Goal: Transaction & Acquisition: Purchase product/service

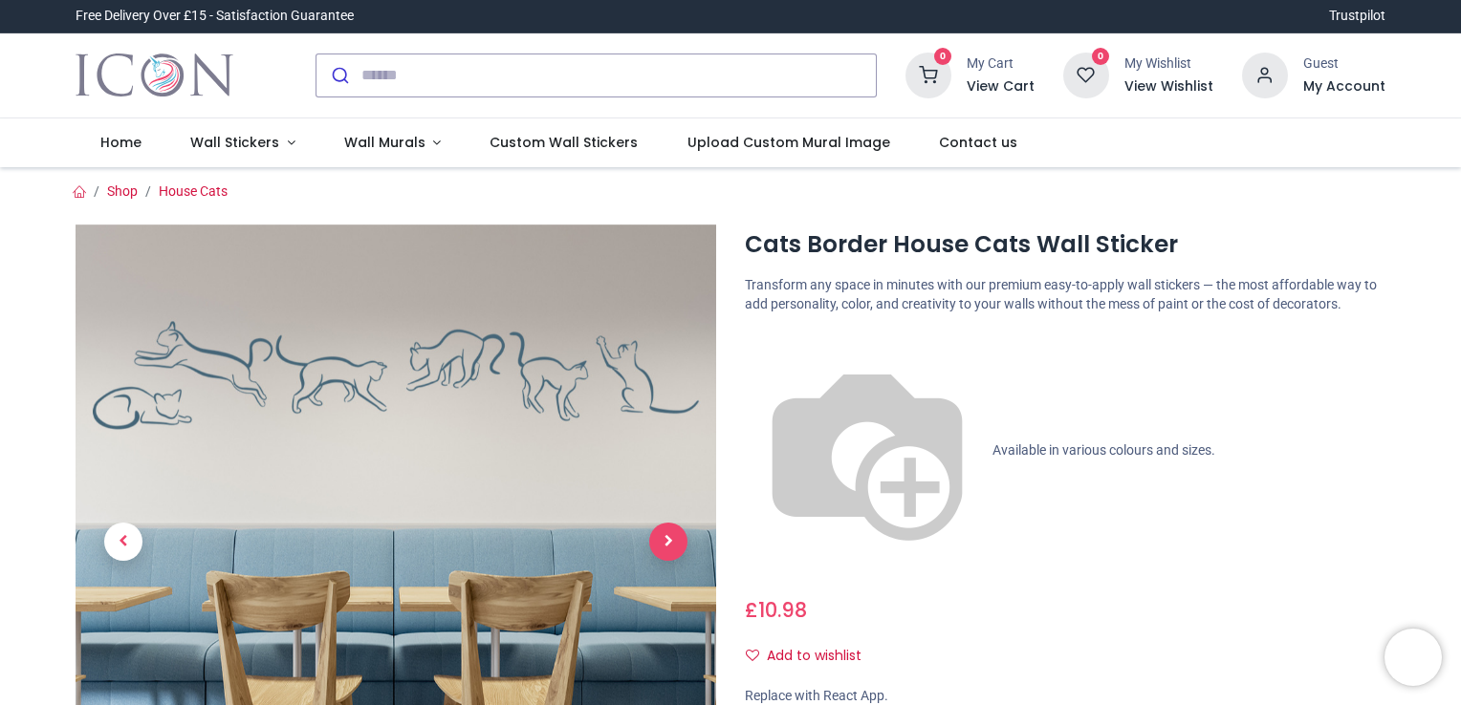
click at [673, 538] on span "Next" at bounding box center [668, 542] width 38 height 38
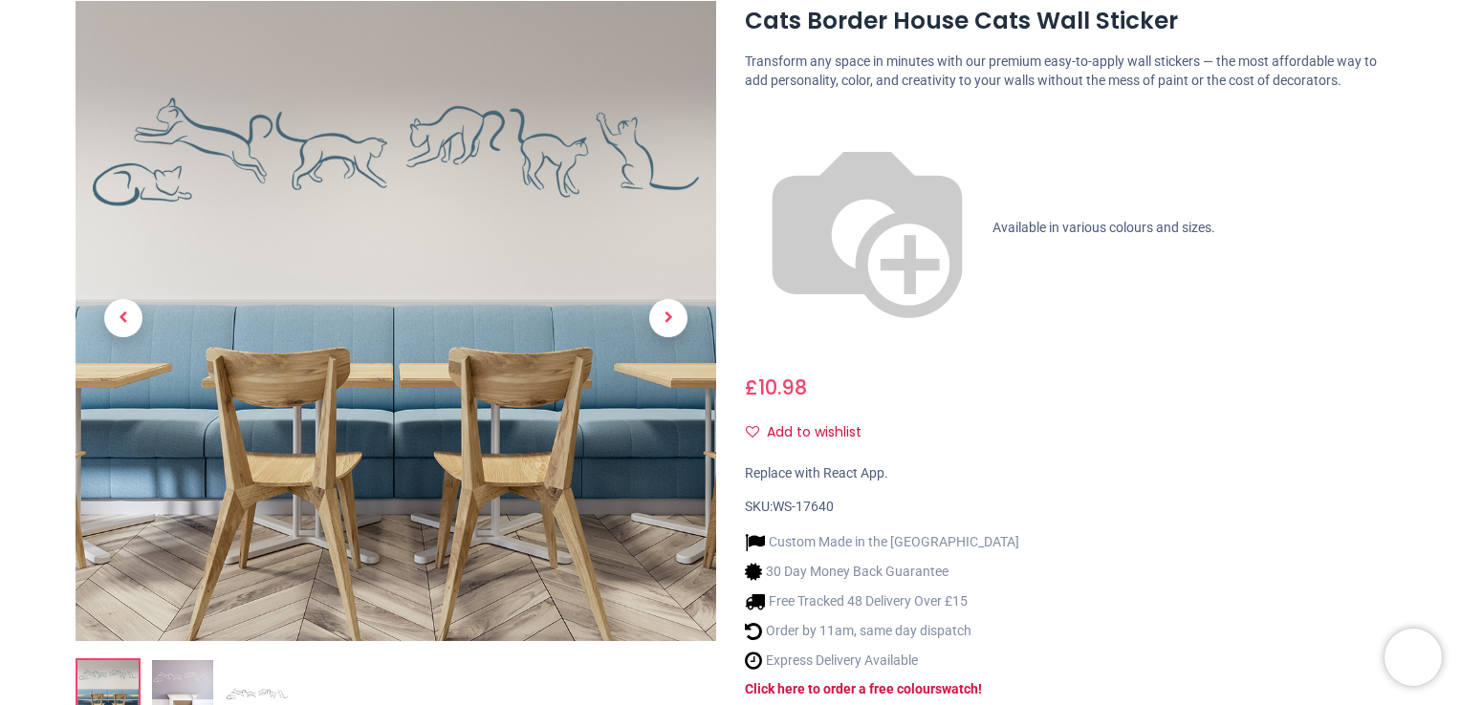
scroll to position [225, 0]
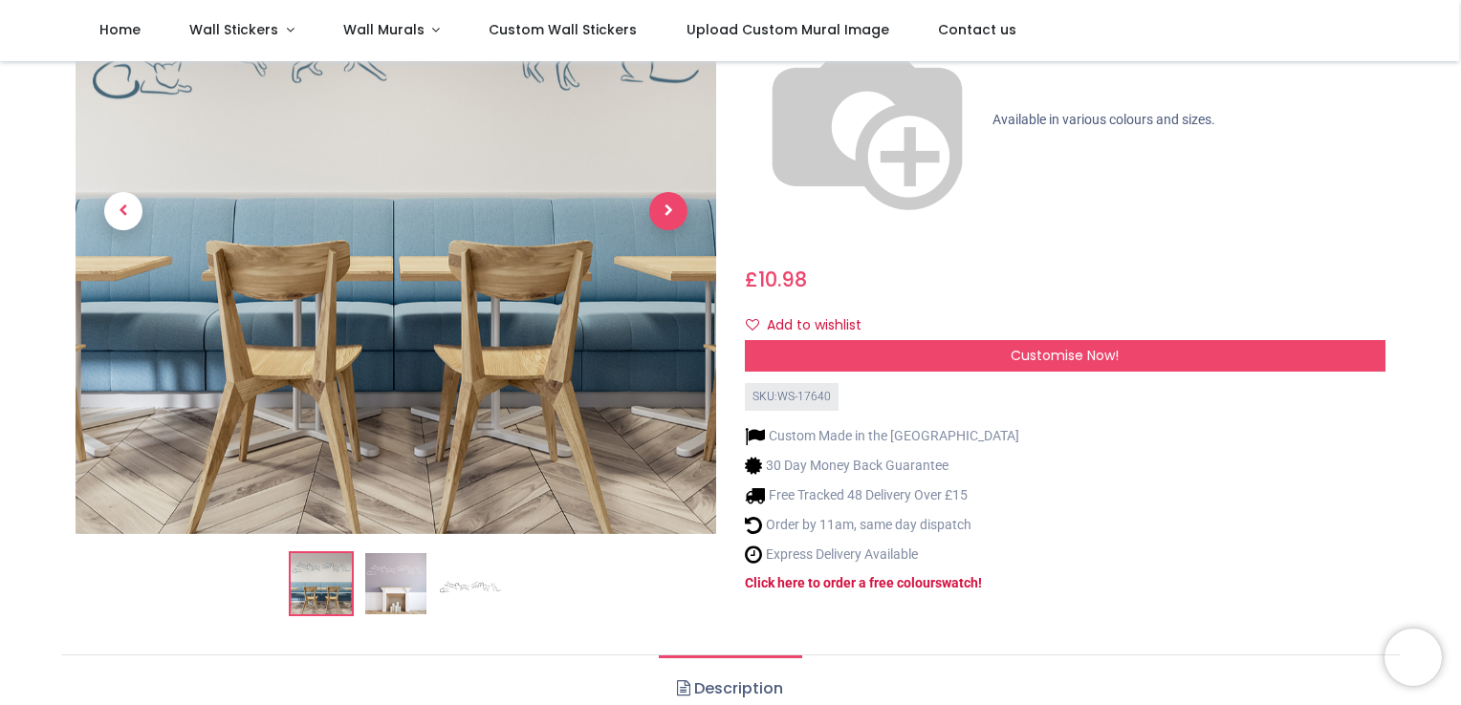
click at [664, 197] on span "Next" at bounding box center [668, 211] width 38 height 38
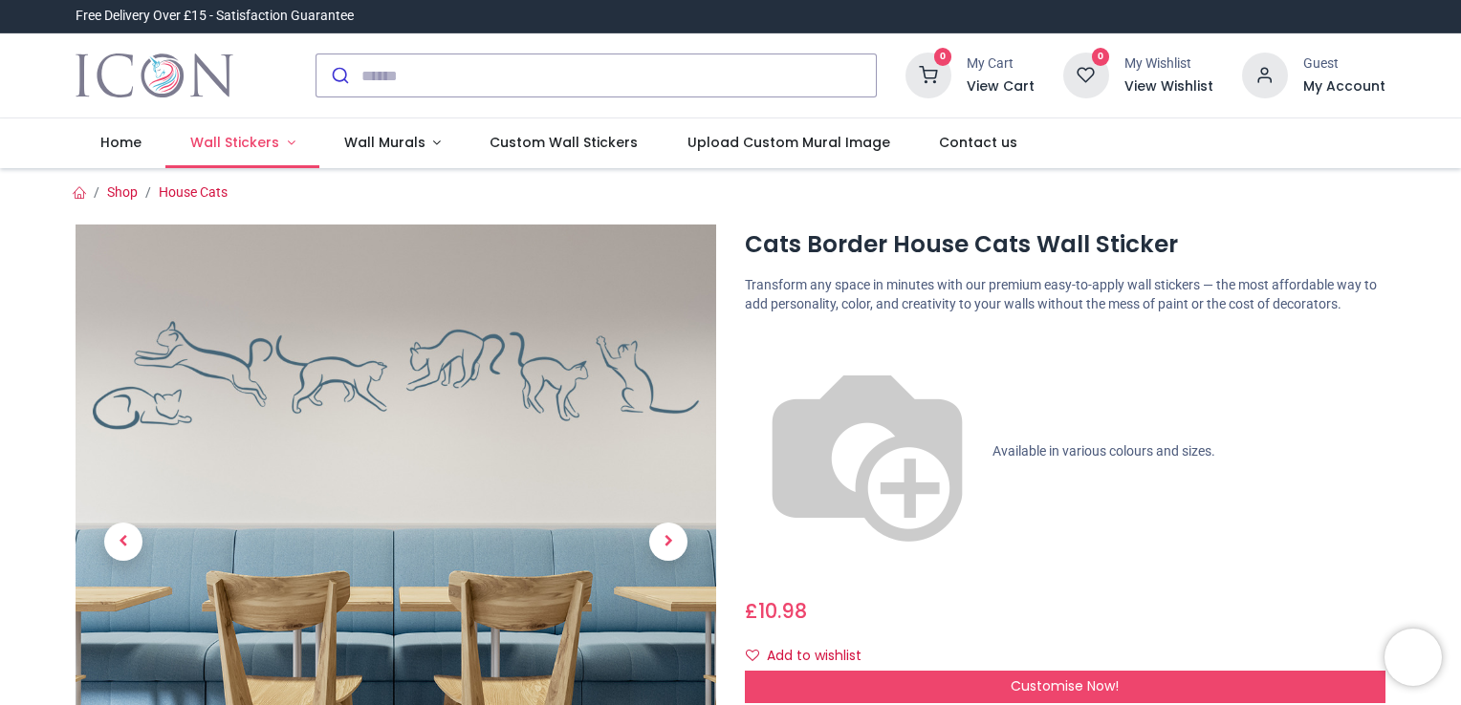
click at [271, 127] on link "Wall Stickers" at bounding box center [242, 144] width 154 height 50
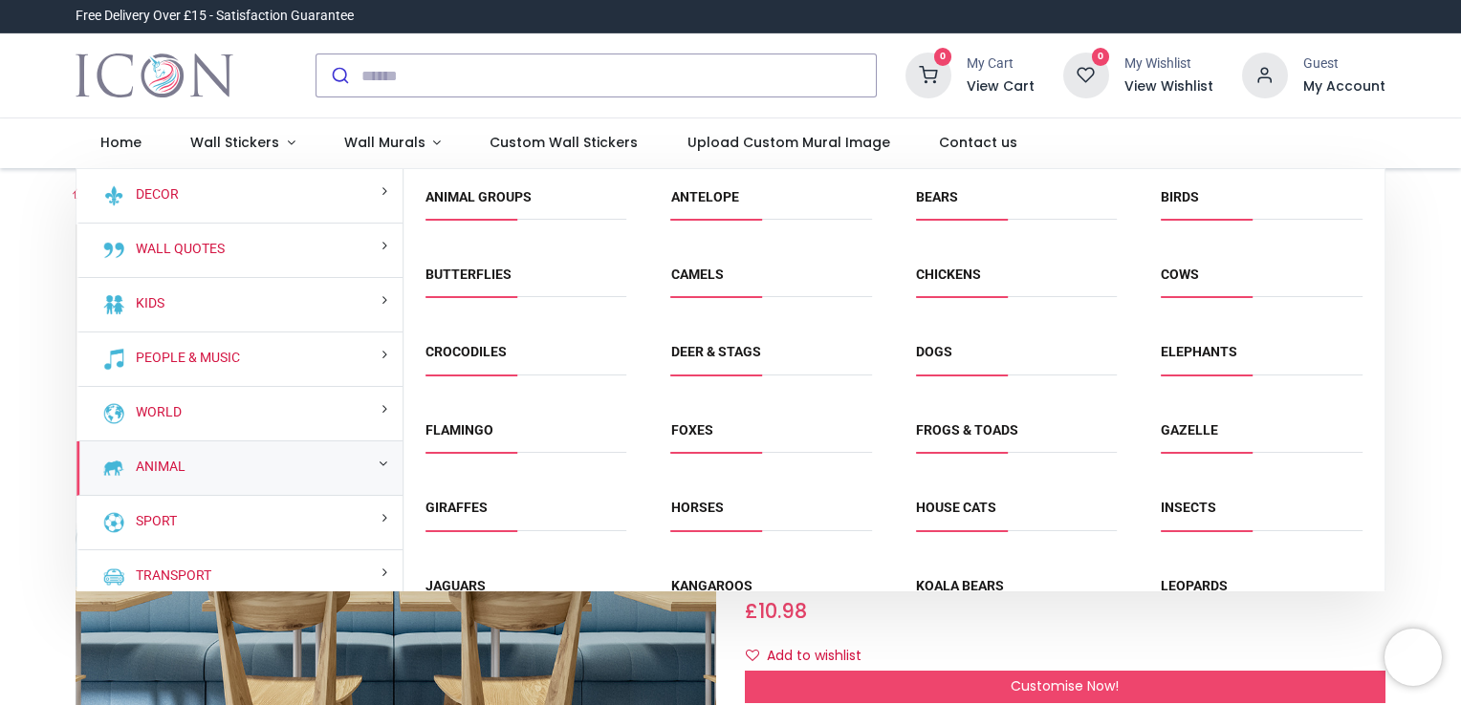
click at [931, 365] on span "Dogs" at bounding box center [1016, 359] width 201 height 32
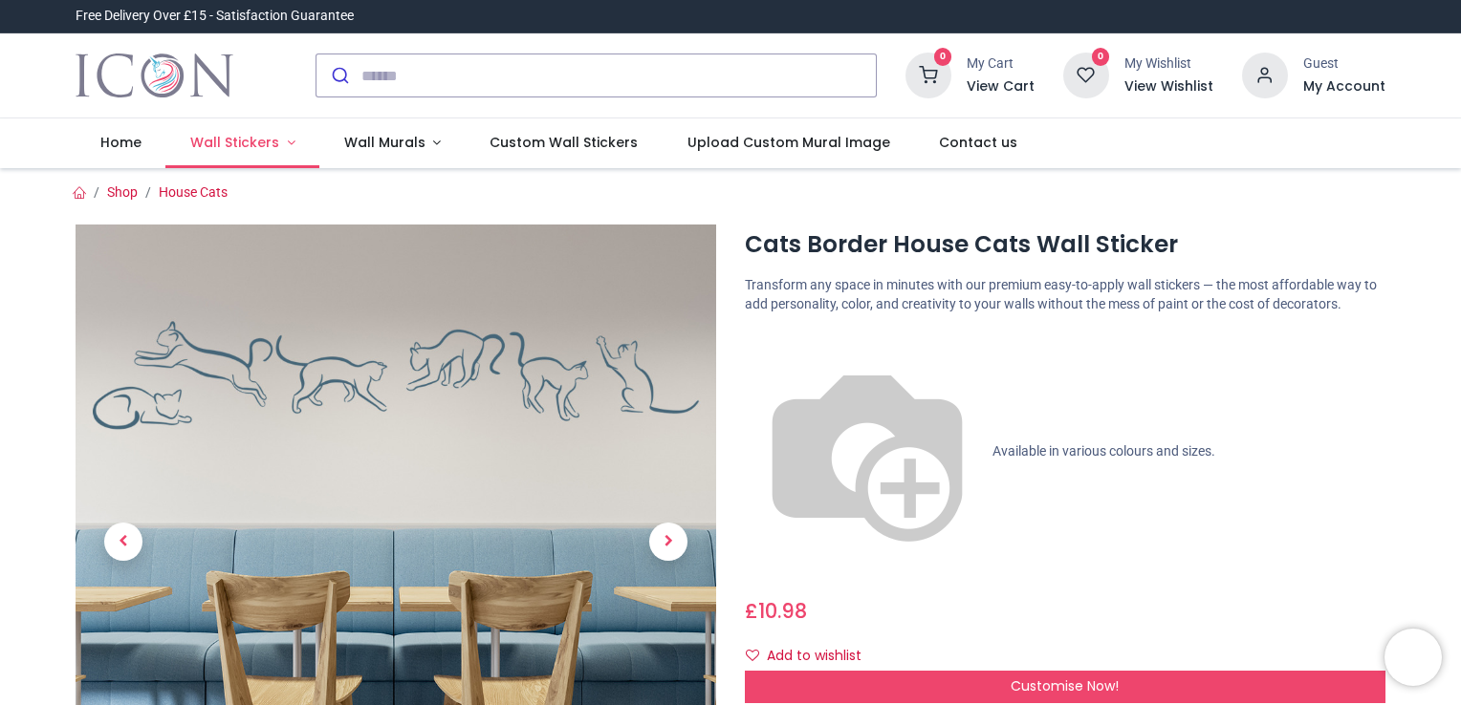
click at [237, 141] on span "Wall Stickers" at bounding box center [234, 142] width 89 height 19
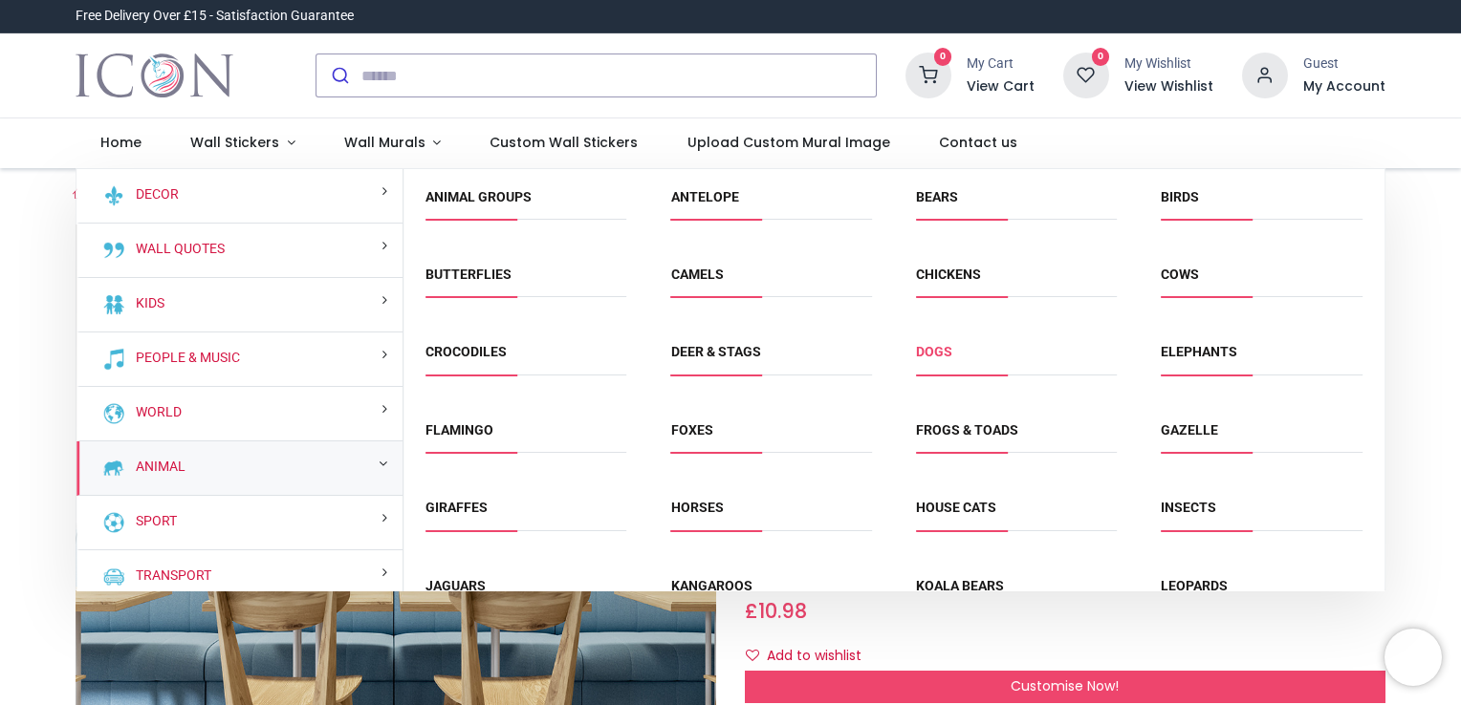
click at [929, 345] on link "Dogs" at bounding box center [934, 351] width 36 height 15
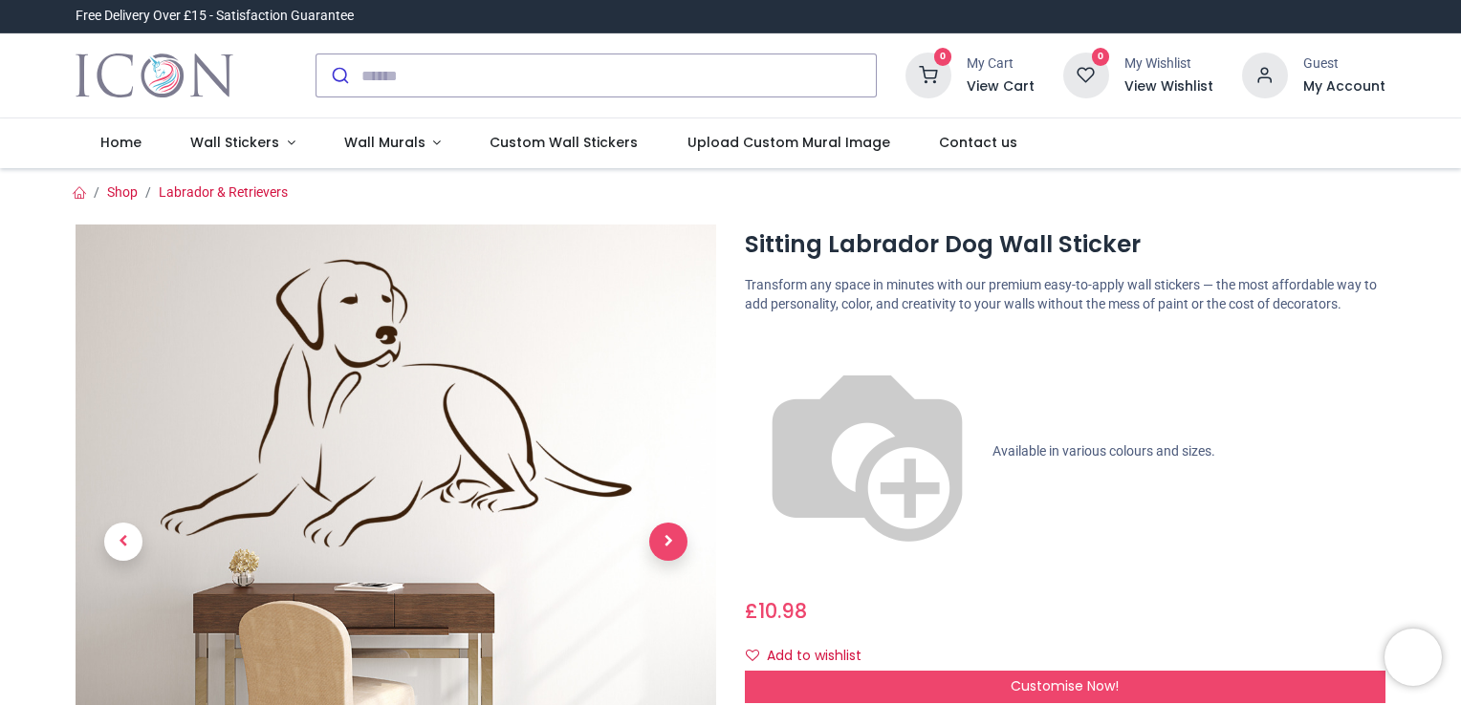
click at [681, 552] on span "Next" at bounding box center [668, 542] width 38 height 38
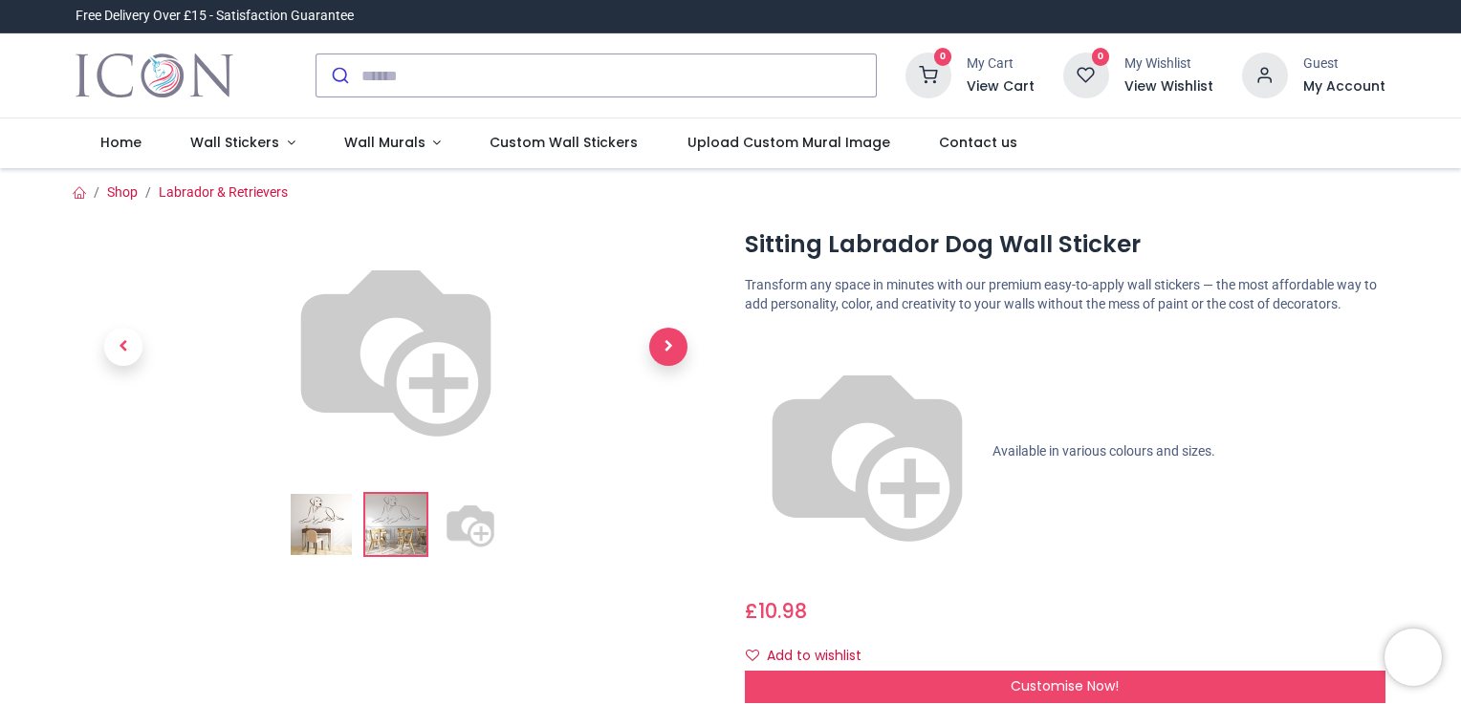
click at [681, 366] on span "Next" at bounding box center [668, 347] width 38 height 38
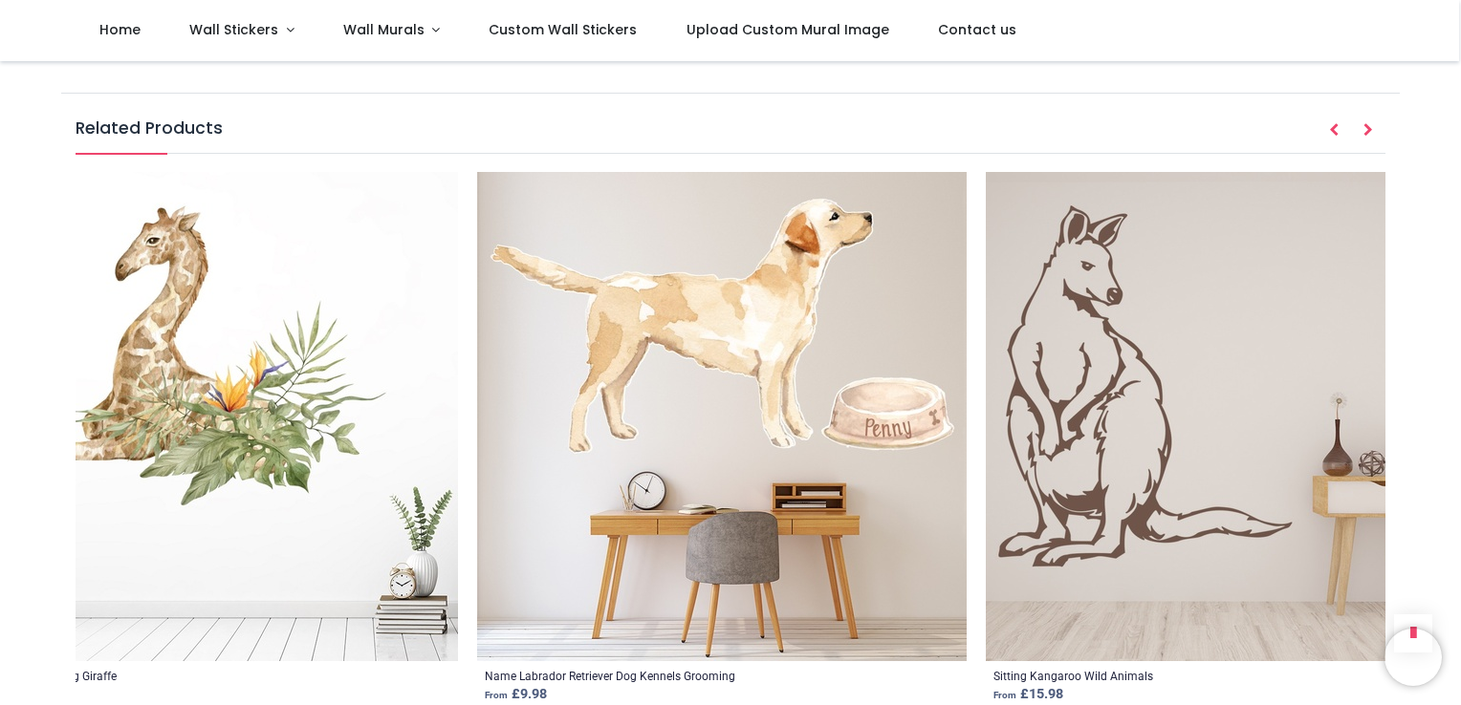
scroll to position [0, 11627]
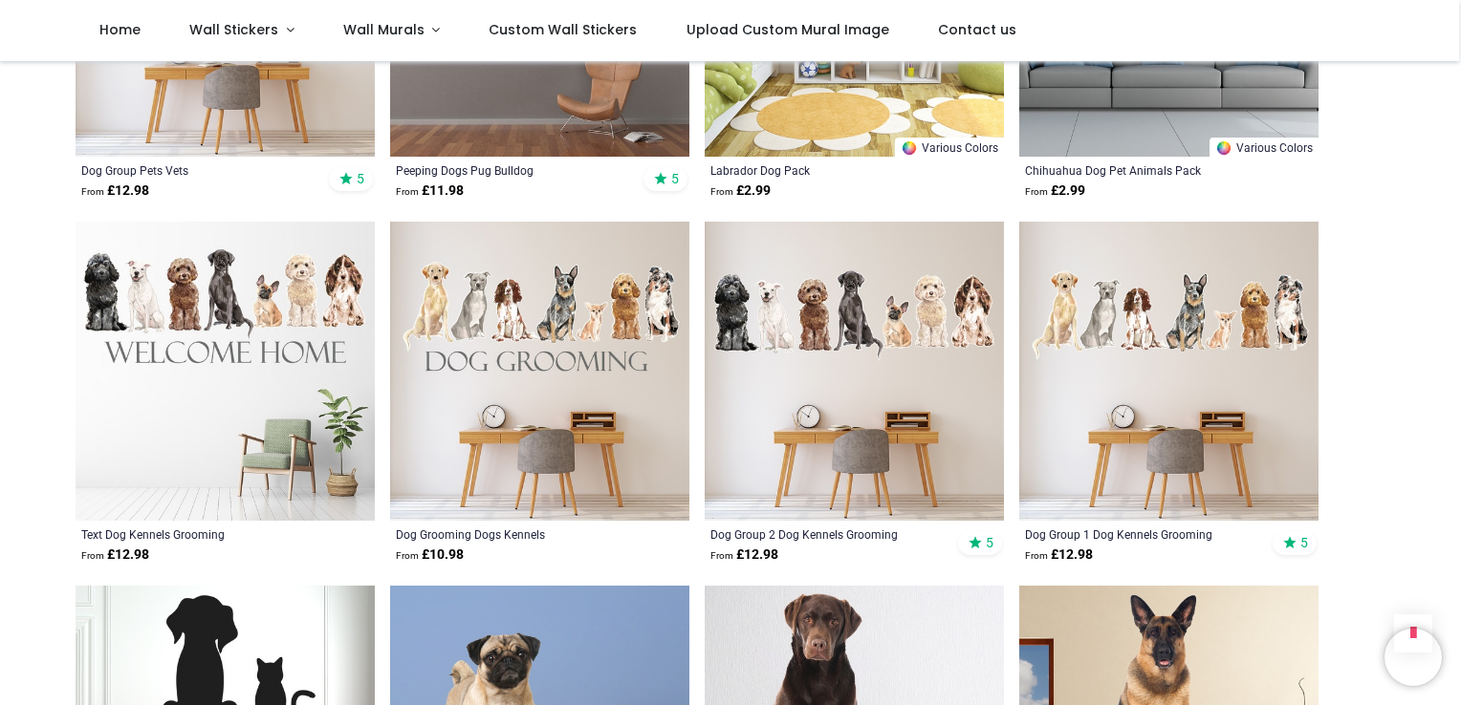
scroll to position [239, 0]
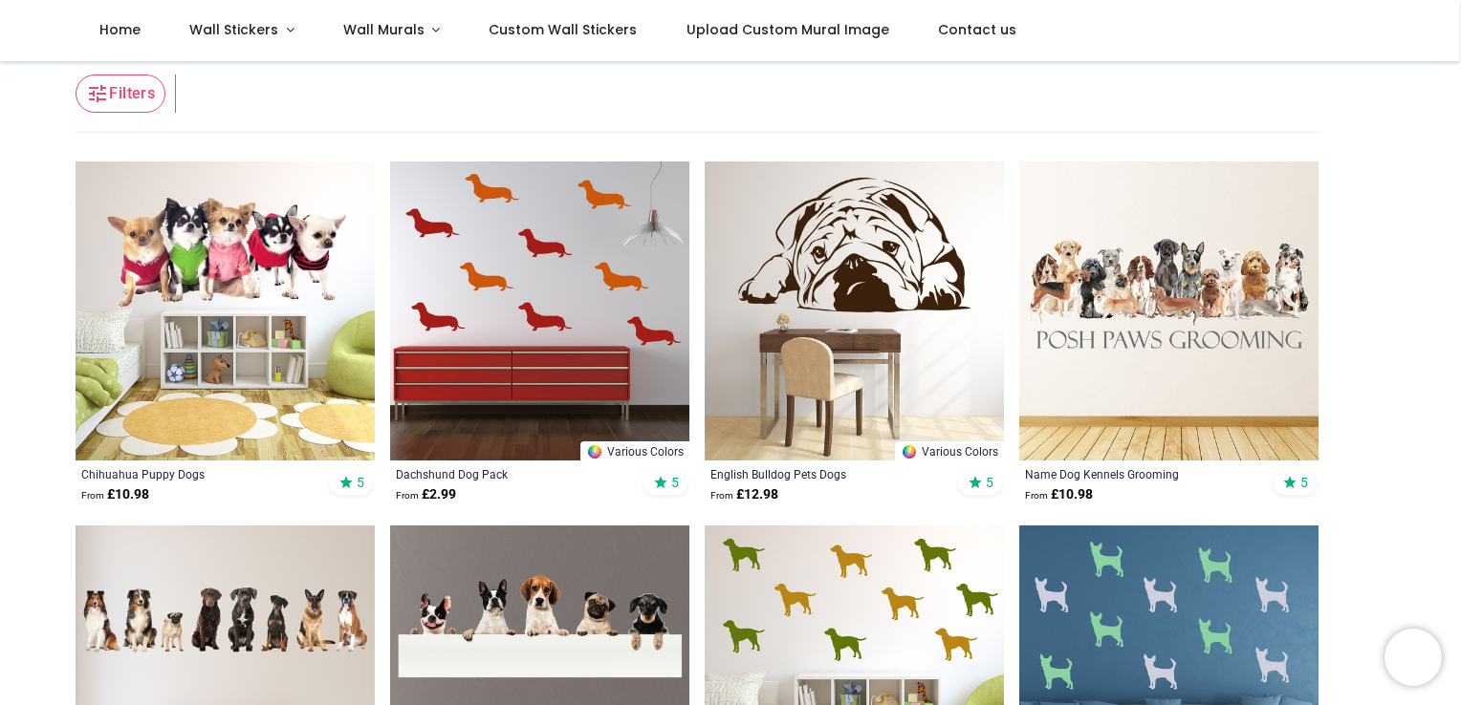
scroll to position [281, 0]
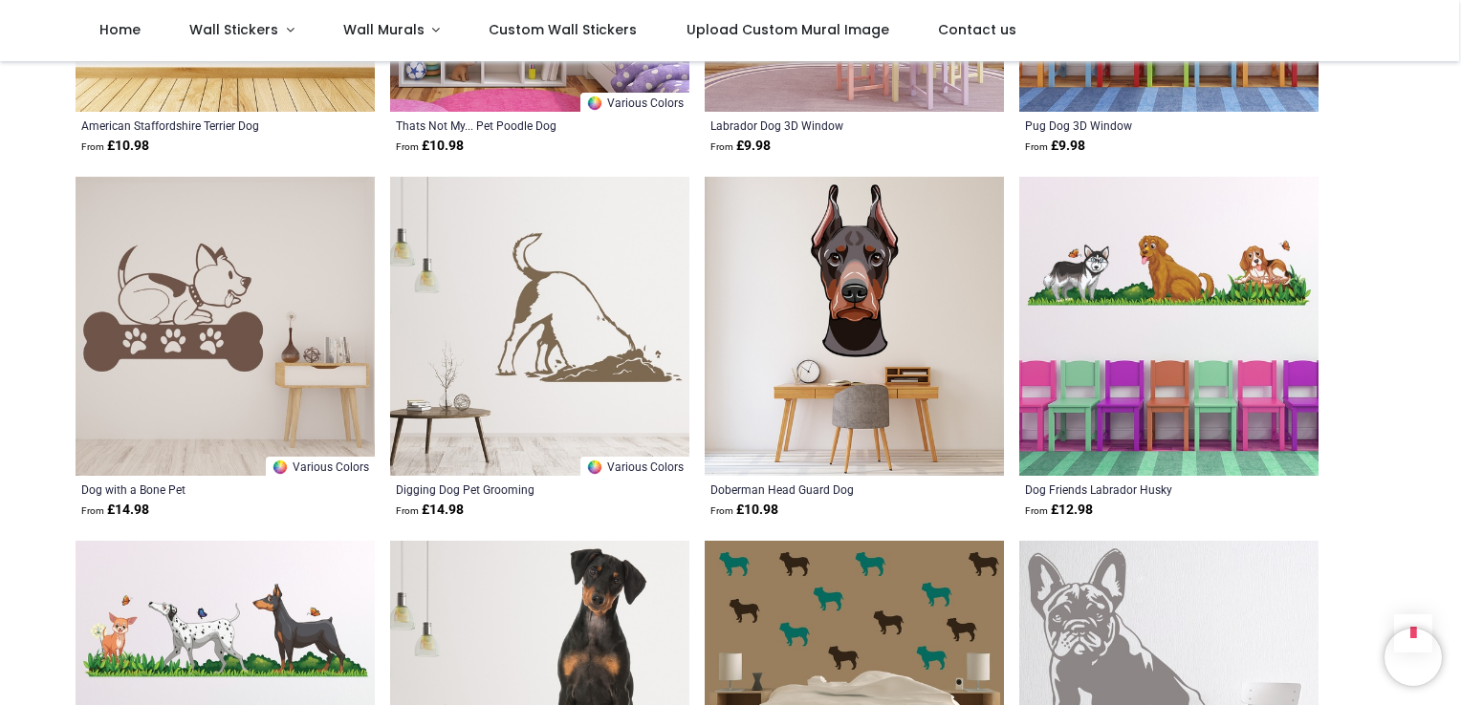
scroll to position [7562, 0]
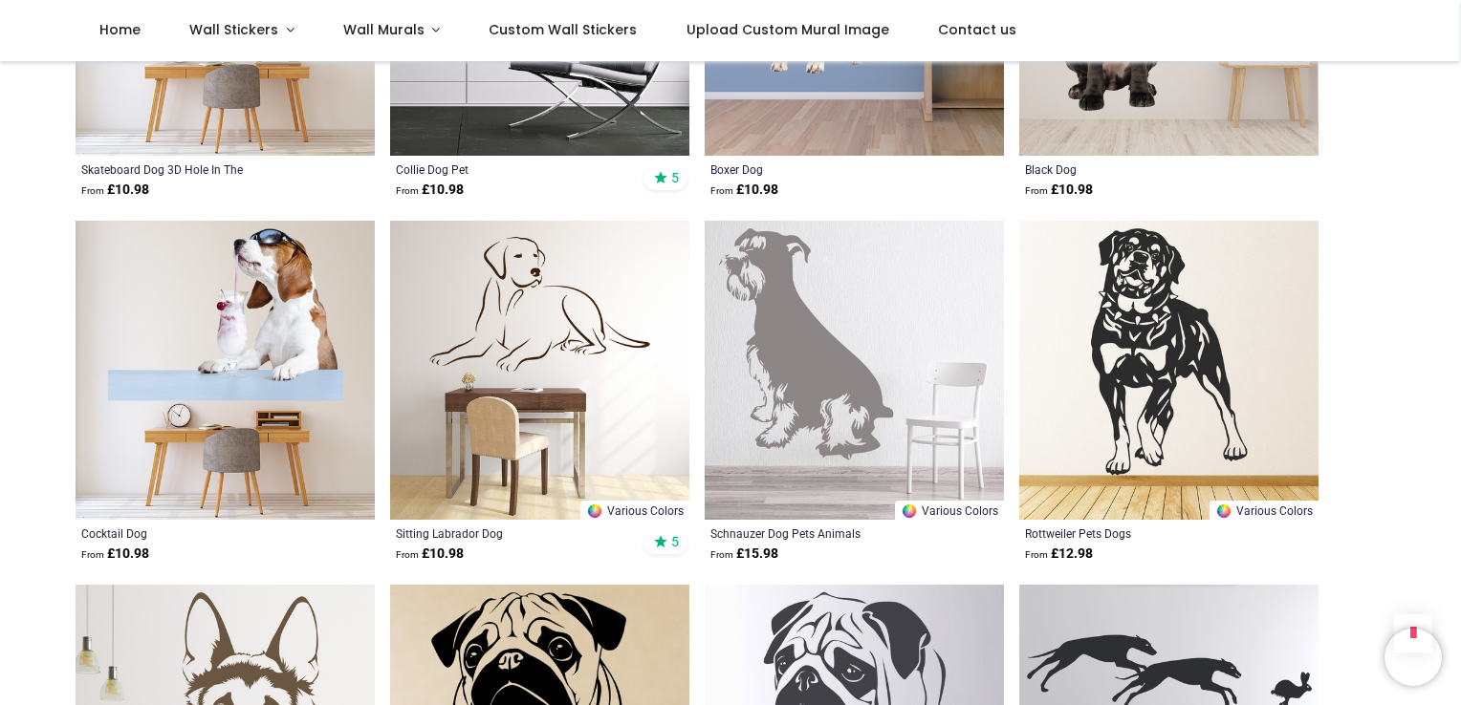
scroll to position [11146, 0]
click at [466, 526] on div "Sitting Labrador Dog" at bounding box center [511, 533] width 230 height 15
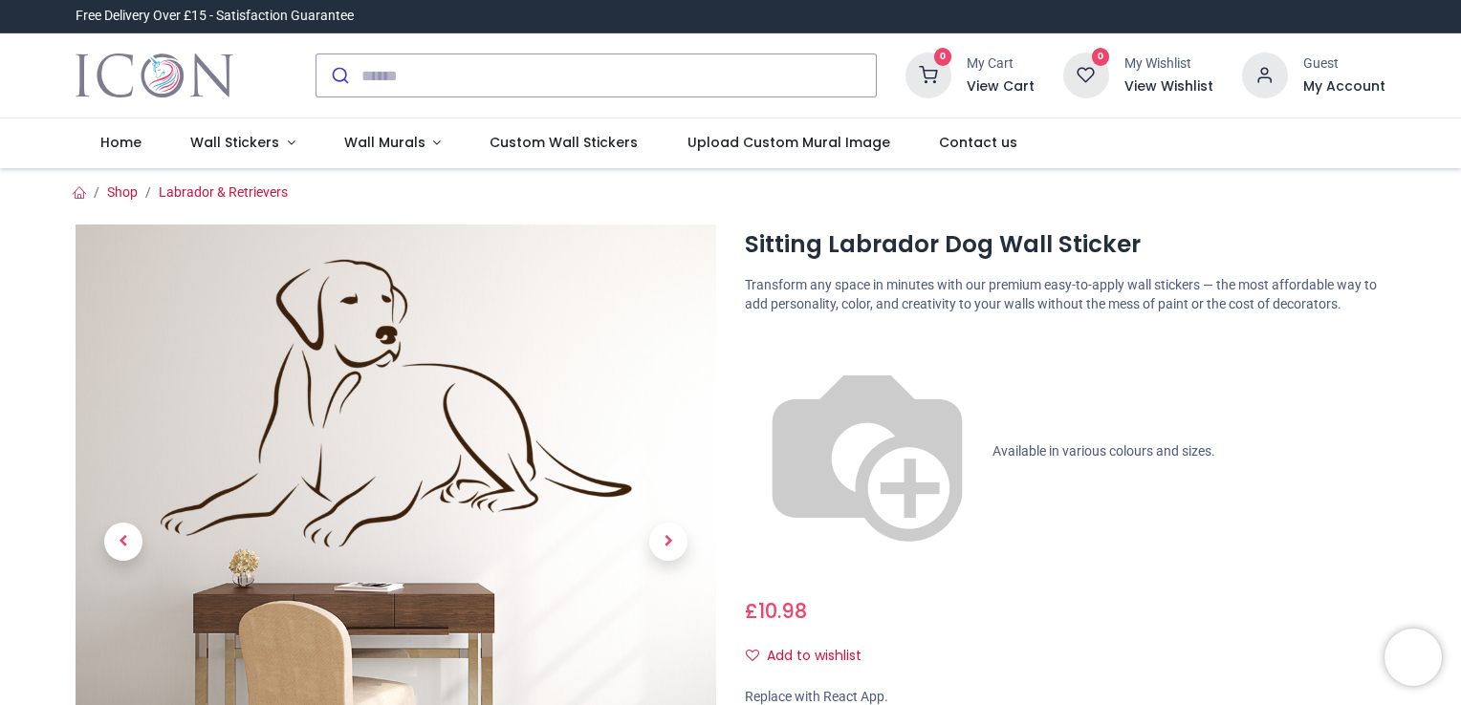
scroll to position [203, 0]
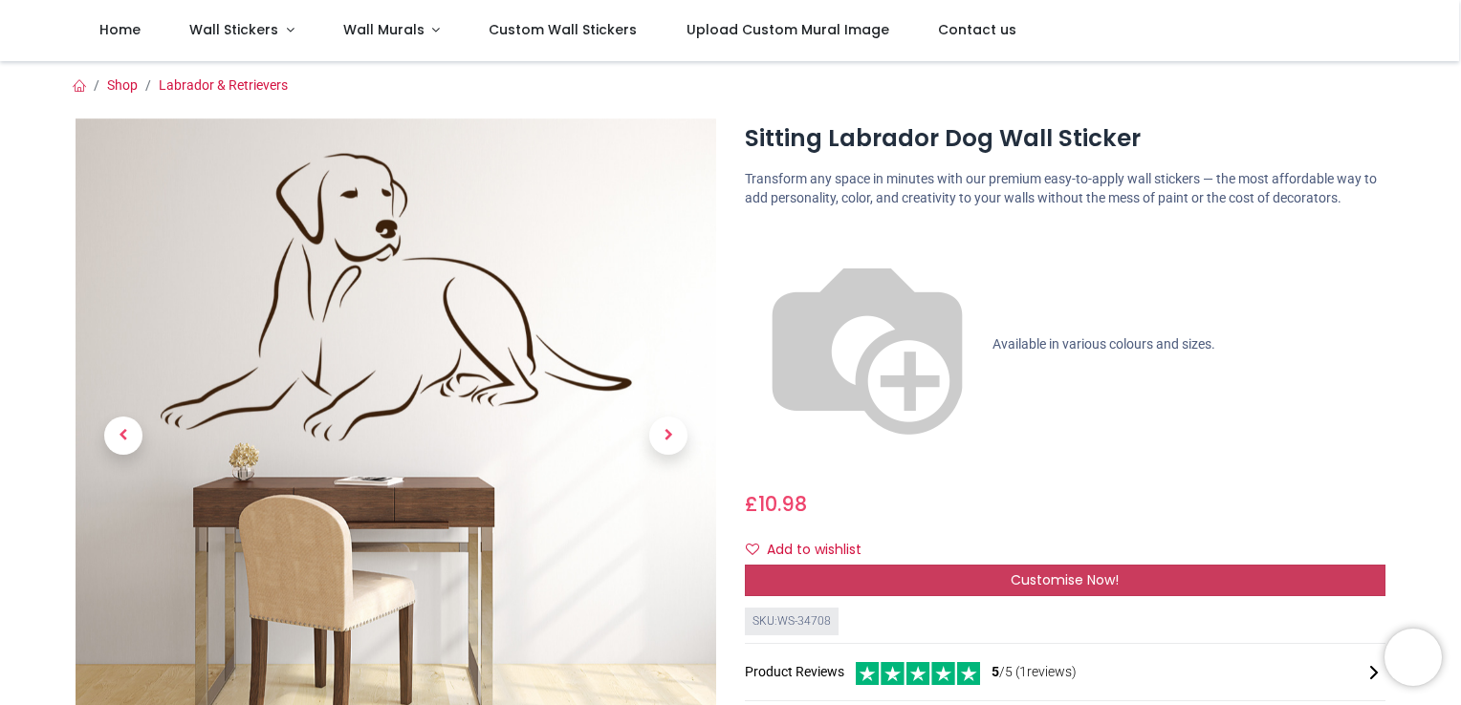
click at [983, 565] on div "Customise Now!" at bounding box center [1065, 581] width 640 height 32
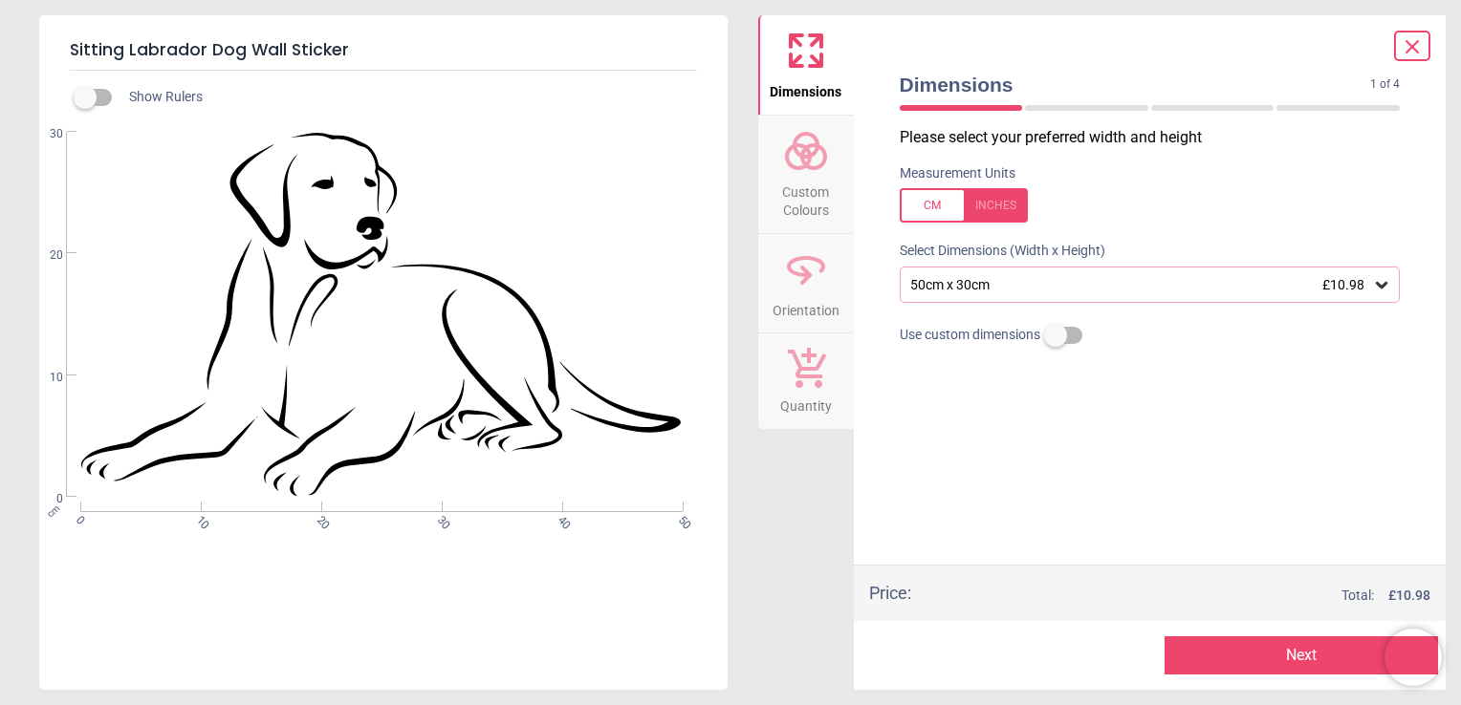
click at [959, 276] on div "50cm x 30cm £10.98" at bounding box center [1149, 285] width 501 height 36
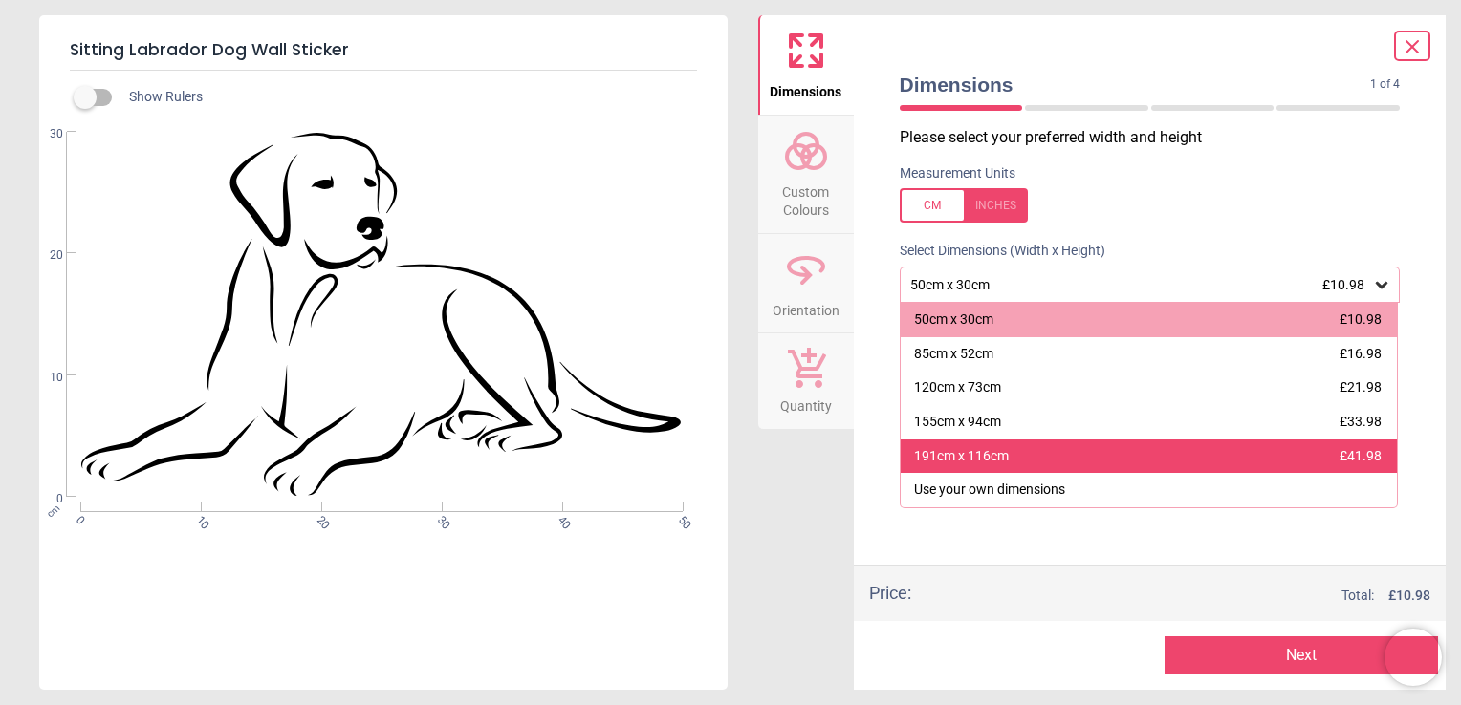
click at [1005, 458] on div "191cm x 116cm" at bounding box center [961, 456] width 95 height 19
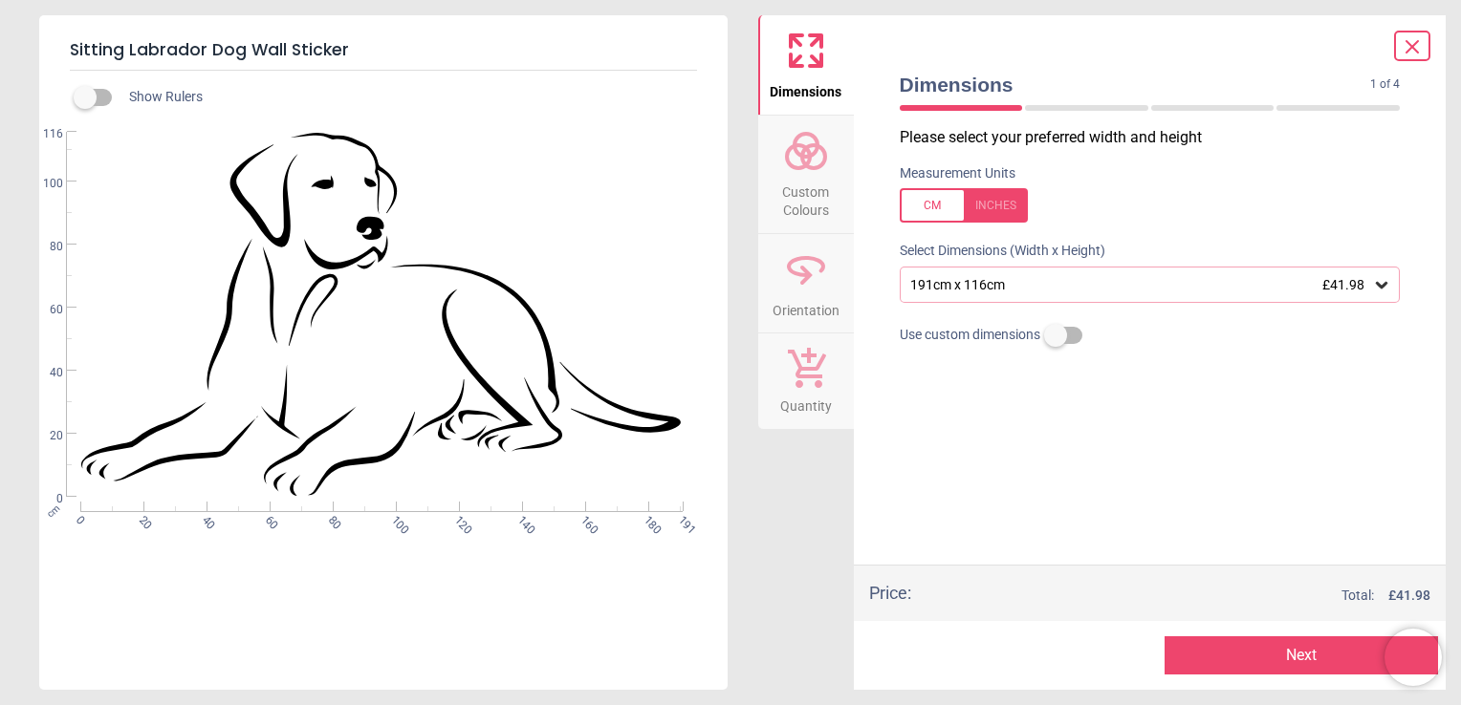
click at [85, 97] on label at bounding box center [85, 97] width 0 height 0
click at [1414, 58] on div at bounding box center [1412, 46] width 36 height 31
